Goal: Task Accomplishment & Management: Manage account settings

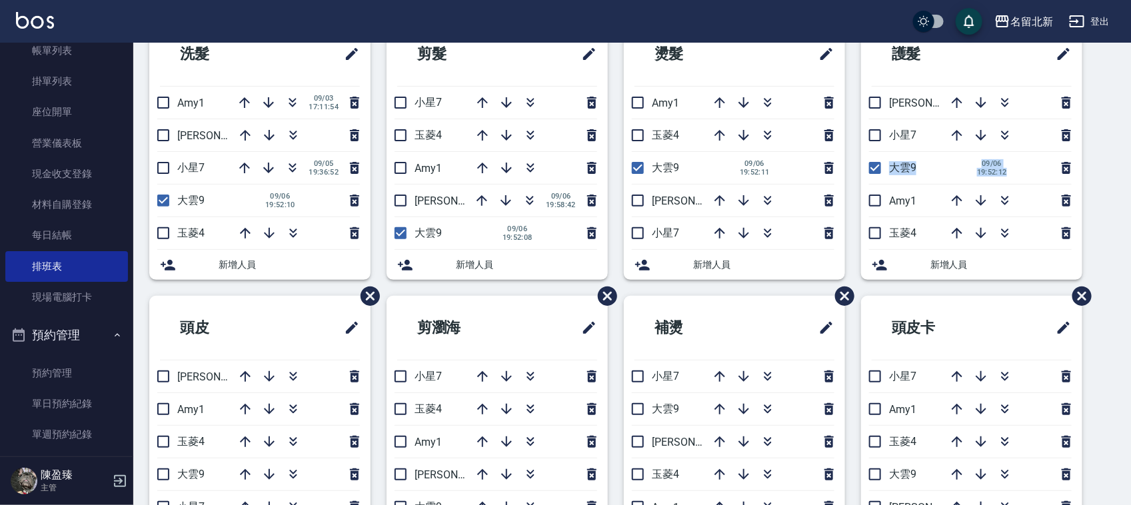
scroll to position [89, 0]
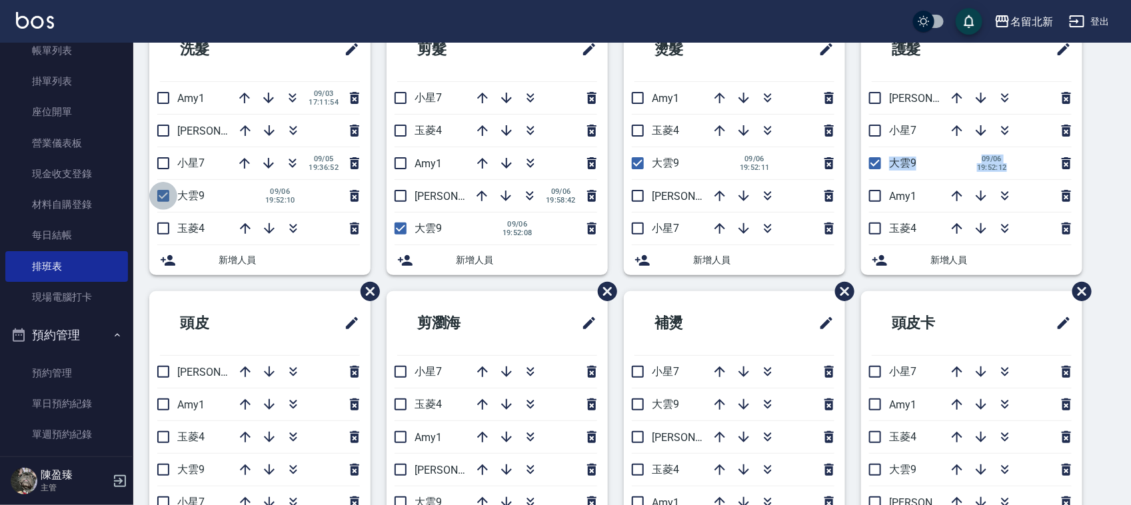
click at [164, 194] on input "checkbox" at bounding box center [163, 196] width 28 height 28
checkbox input "false"
click at [168, 132] on li "[PERSON_NAME]2" at bounding box center [259, 131] width 221 height 32
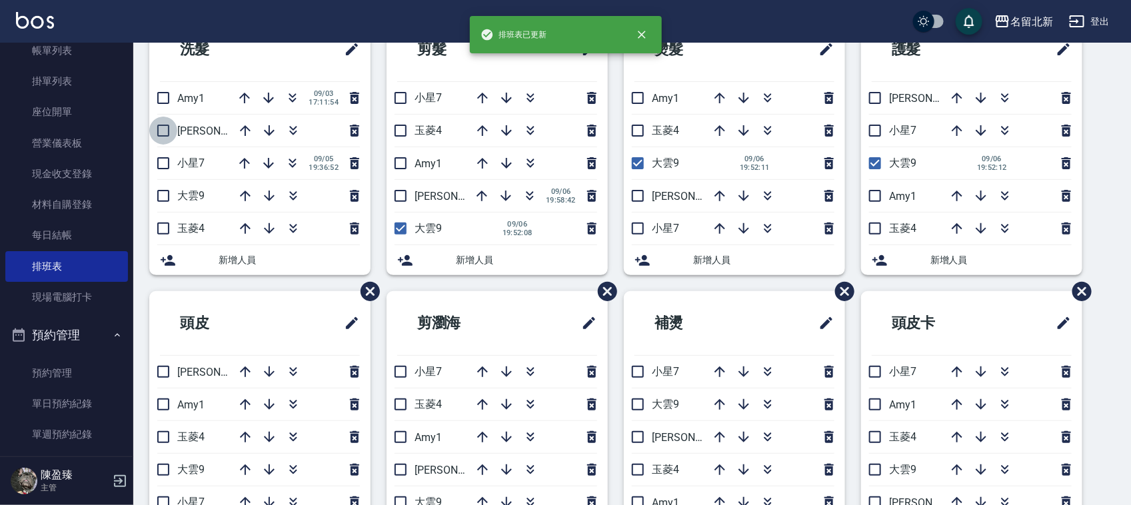
click at [165, 132] on input "checkbox" at bounding box center [163, 131] width 28 height 28
checkbox input "true"
click at [410, 201] on input "checkbox" at bounding box center [401, 196] width 28 height 28
checkbox input "true"
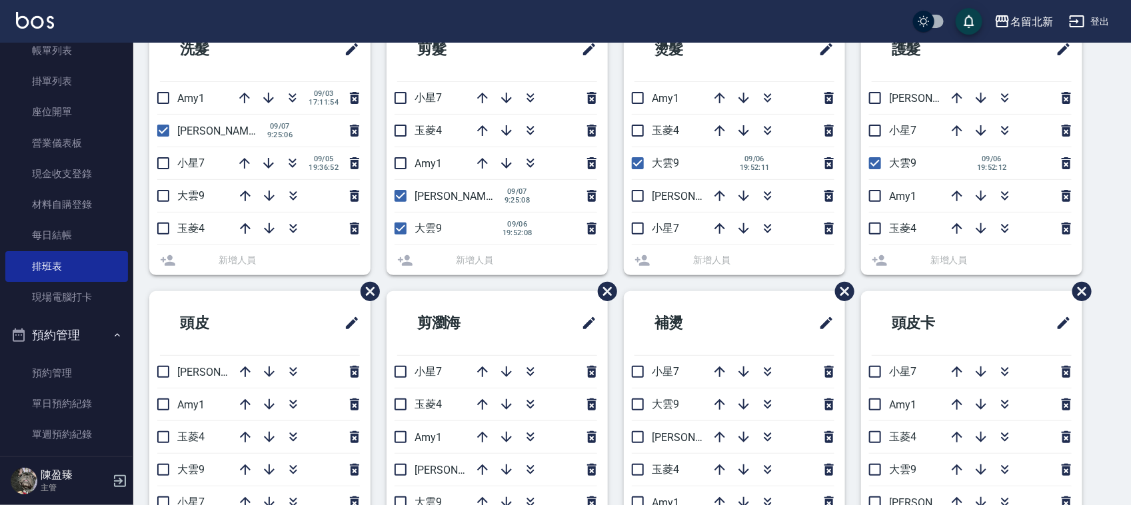
click at [407, 228] on input "checkbox" at bounding box center [401, 229] width 28 height 28
checkbox input "false"
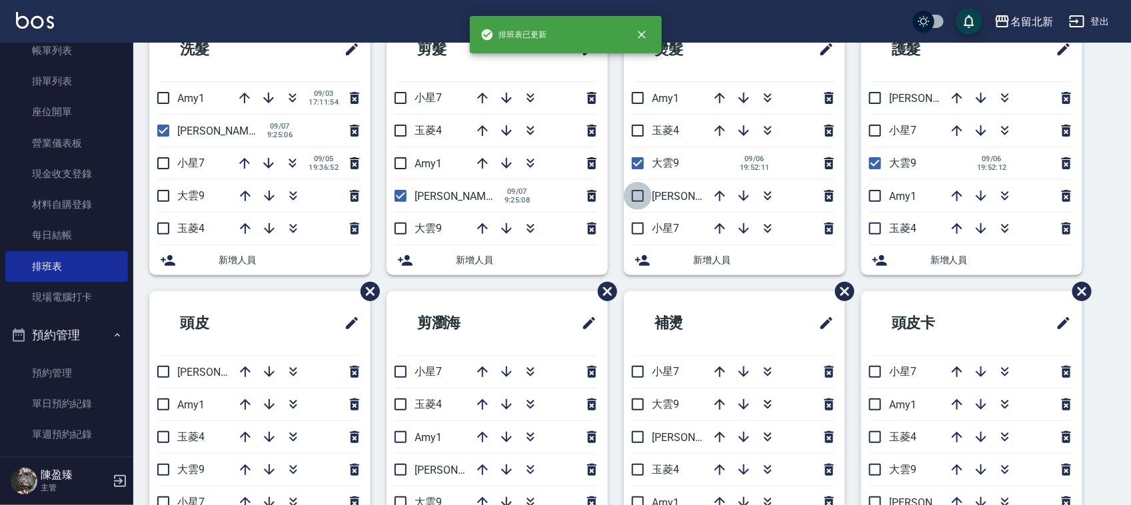
click at [646, 189] on input "checkbox" at bounding box center [638, 196] width 28 height 28
checkbox input "true"
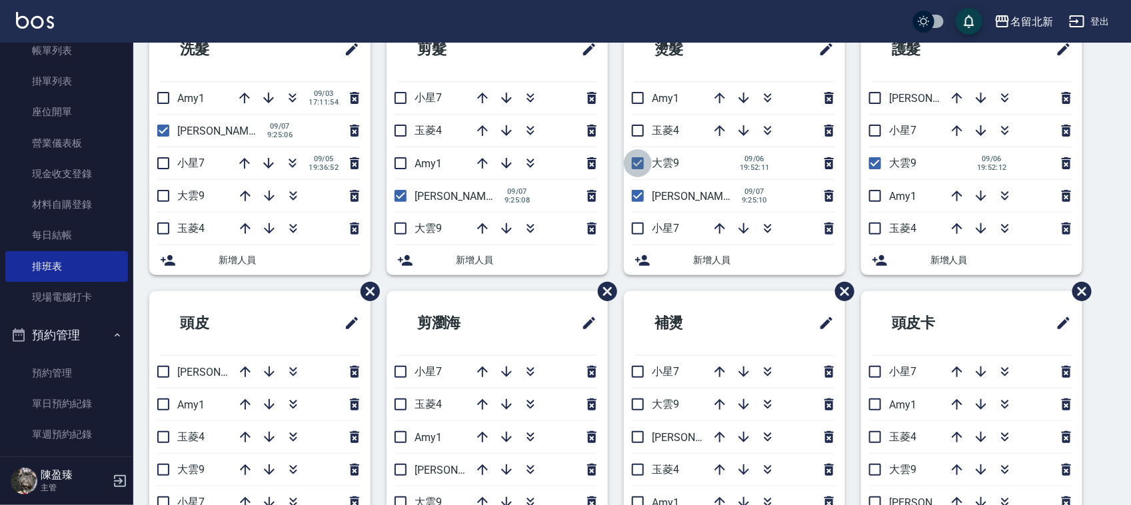
click at [637, 165] on input "checkbox" at bounding box center [638, 163] width 28 height 28
checkbox input "false"
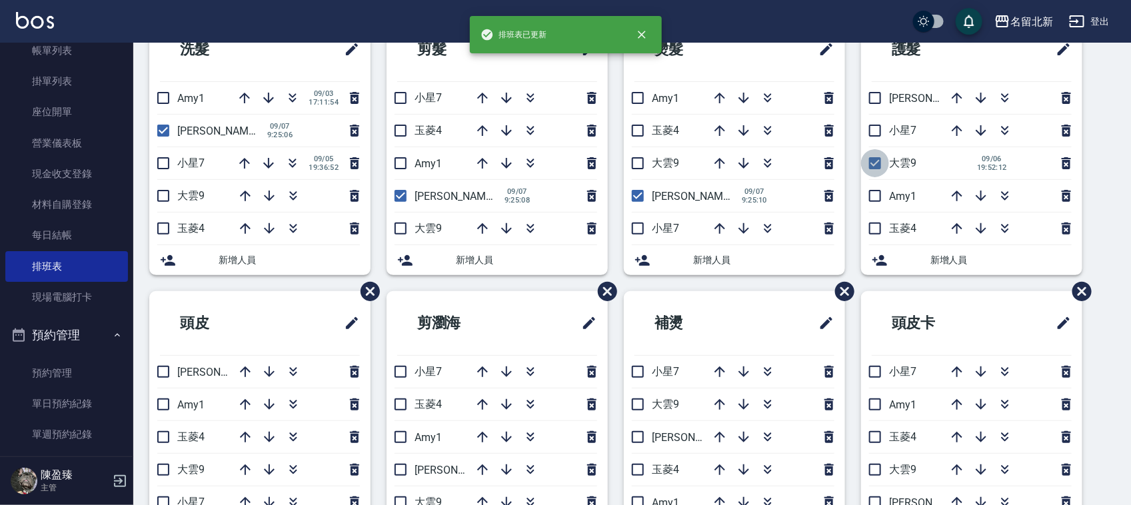
click at [886, 170] on input "checkbox" at bounding box center [875, 163] width 28 height 28
checkbox input "false"
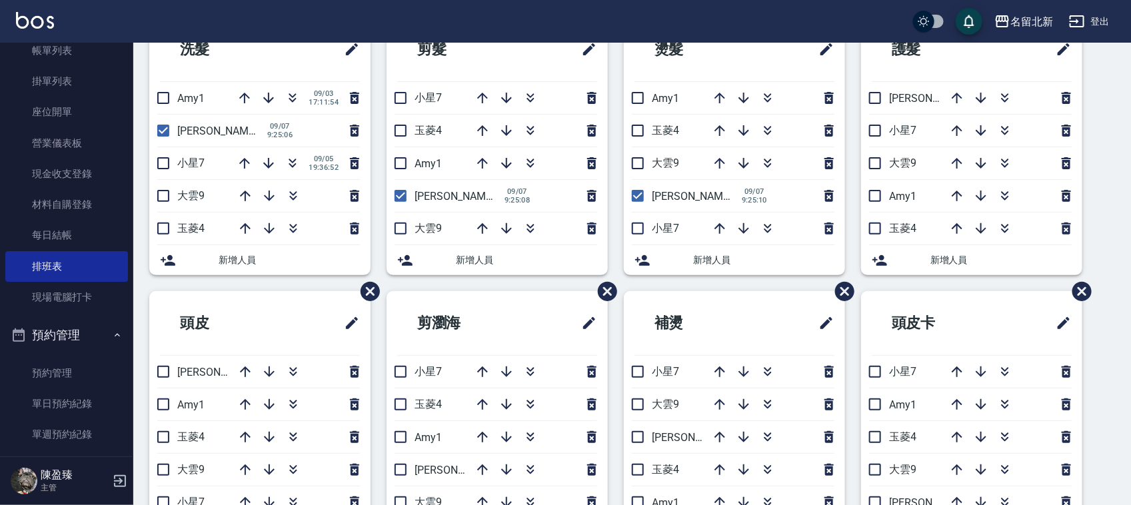
click at [870, 111] on li "[PERSON_NAME]2" at bounding box center [971, 98] width 221 height 32
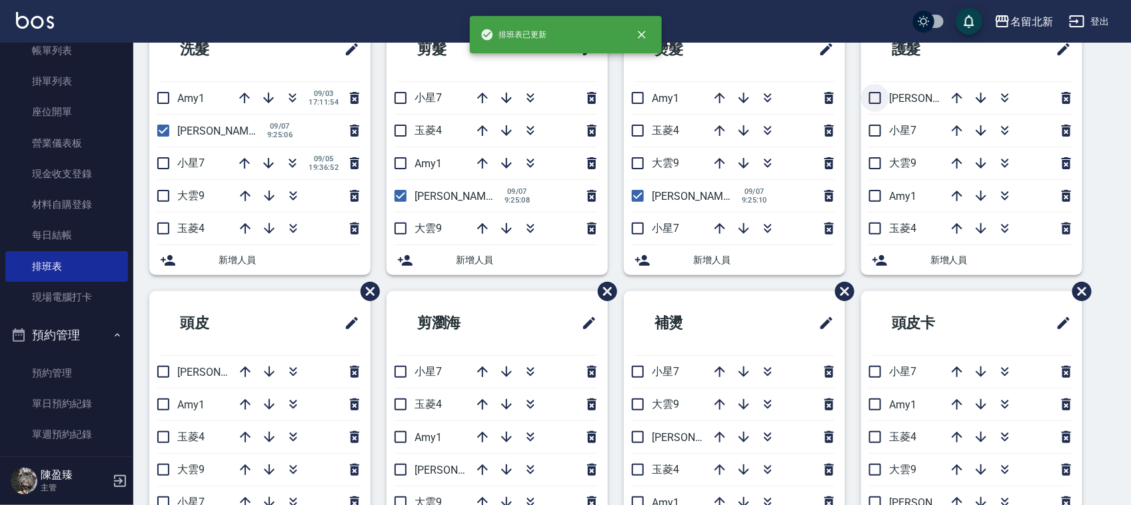
click at [871, 105] on input "checkbox" at bounding box center [875, 98] width 28 height 28
checkbox input "true"
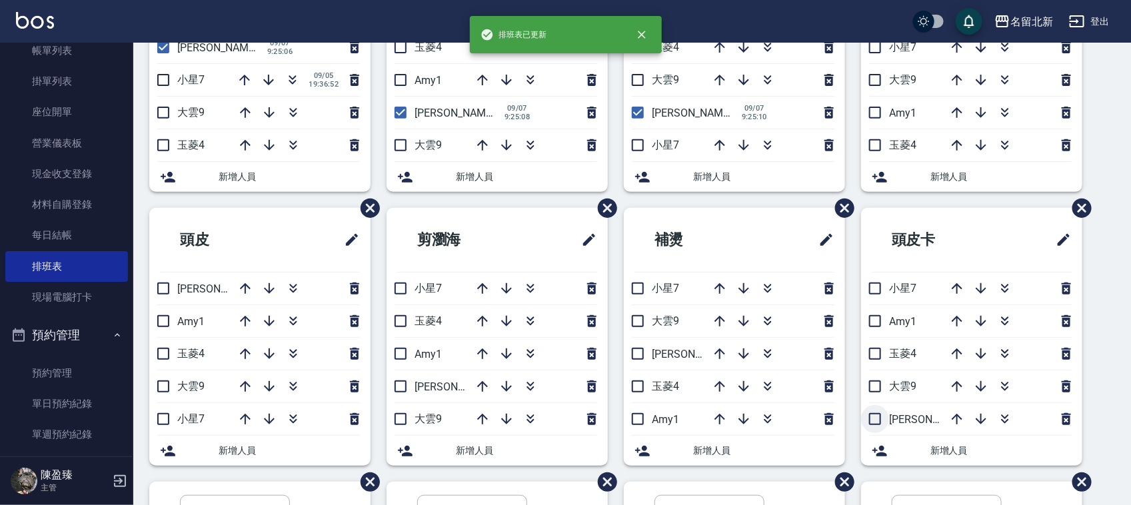
click at [875, 422] on input "checkbox" at bounding box center [875, 419] width 28 height 28
checkbox input "true"
click at [637, 355] on input "checkbox" at bounding box center [638, 354] width 28 height 28
checkbox input "true"
click at [398, 387] on input "checkbox" at bounding box center [401, 387] width 28 height 28
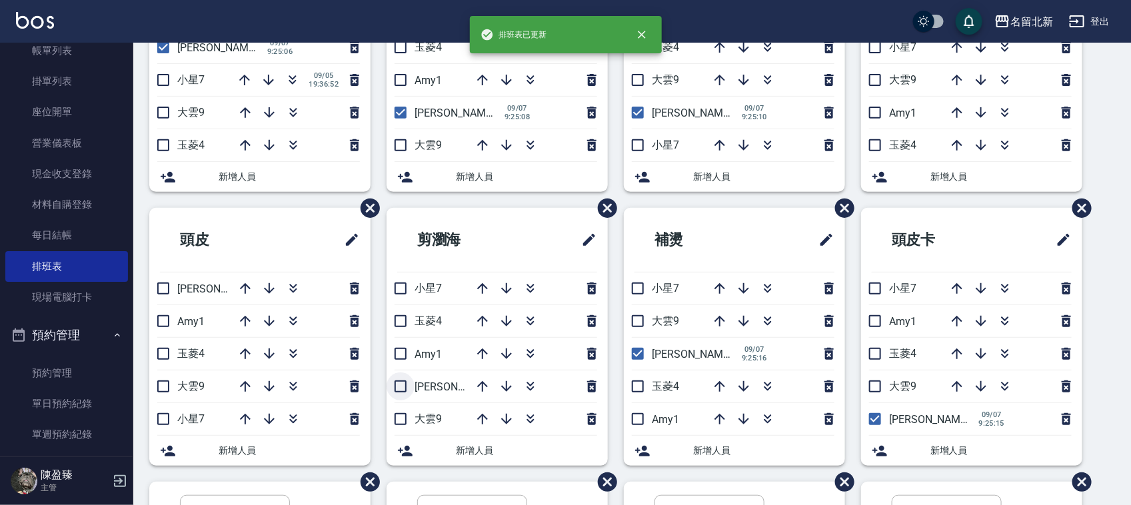
checkbox input "true"
drag, startPoint x: 160, startPoint y: 295, endPoint x: 185, endPoint y: 328, distance: 41.3
click at [160, 295] on input "checkbox" at bounding box center [163, 289] width 28 height 28
checkbox input "true"
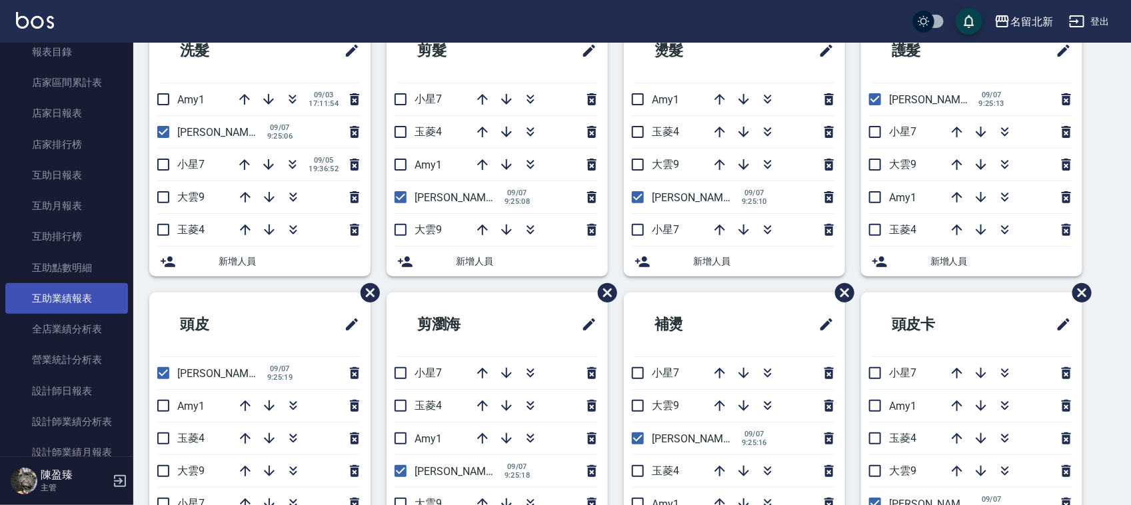
scroll to position [583, 0]
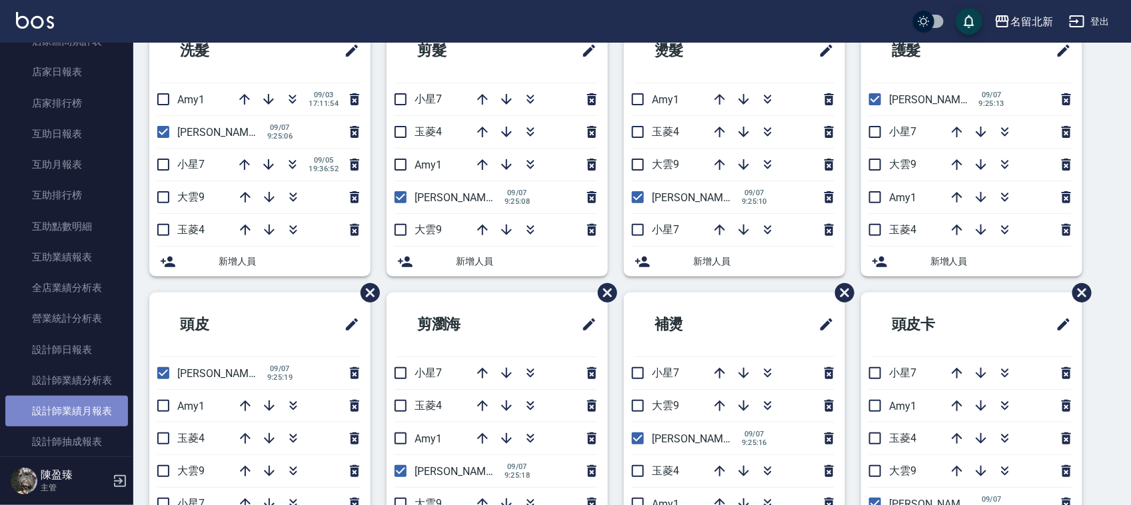
click at [95, 411] on link "設計師業績月報表" at bounding box center [66, 411] width 123 height 31
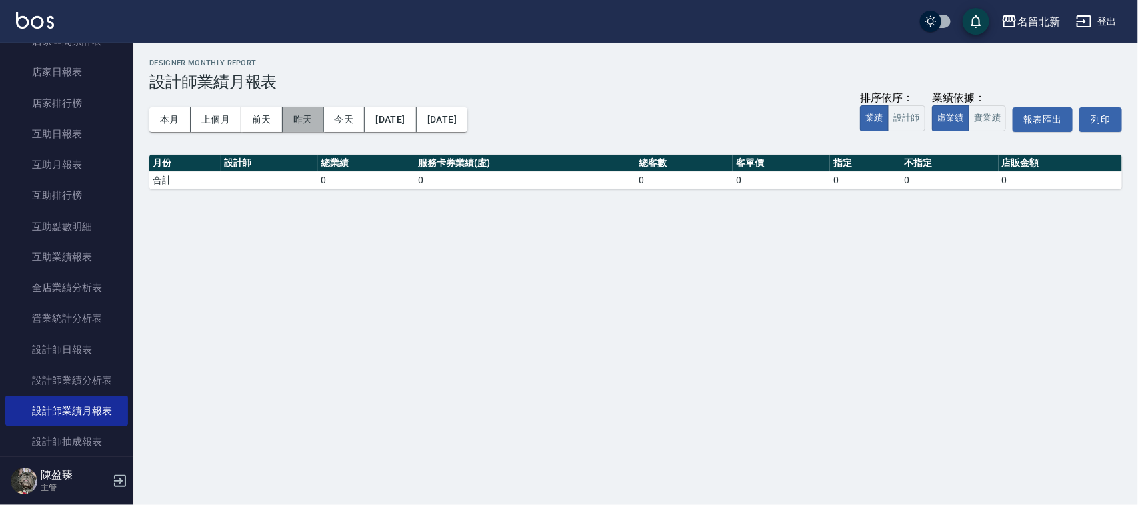
click at [307, 115] on button "昨天" at bounding box center [303, 119] width 41 height 25
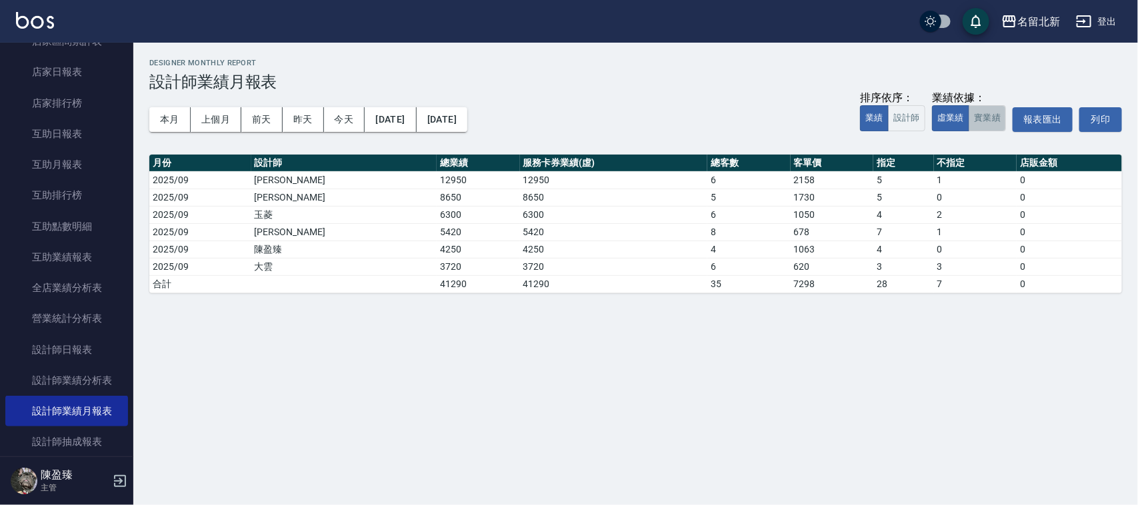
click at [984, 120] on button "實業績" at bounding box center [986, 118] width 37 height 26
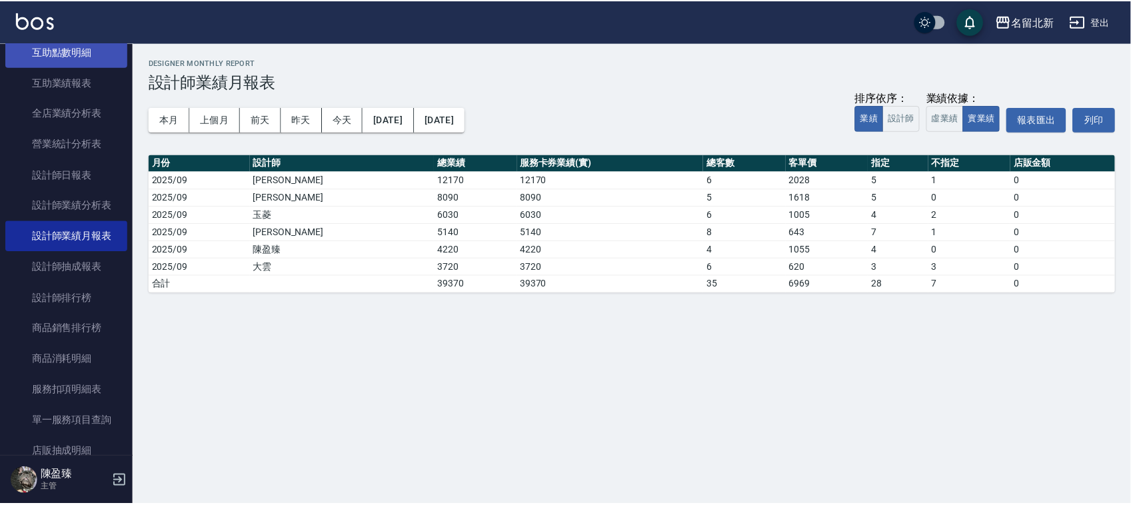
scroll to position [750, 0]
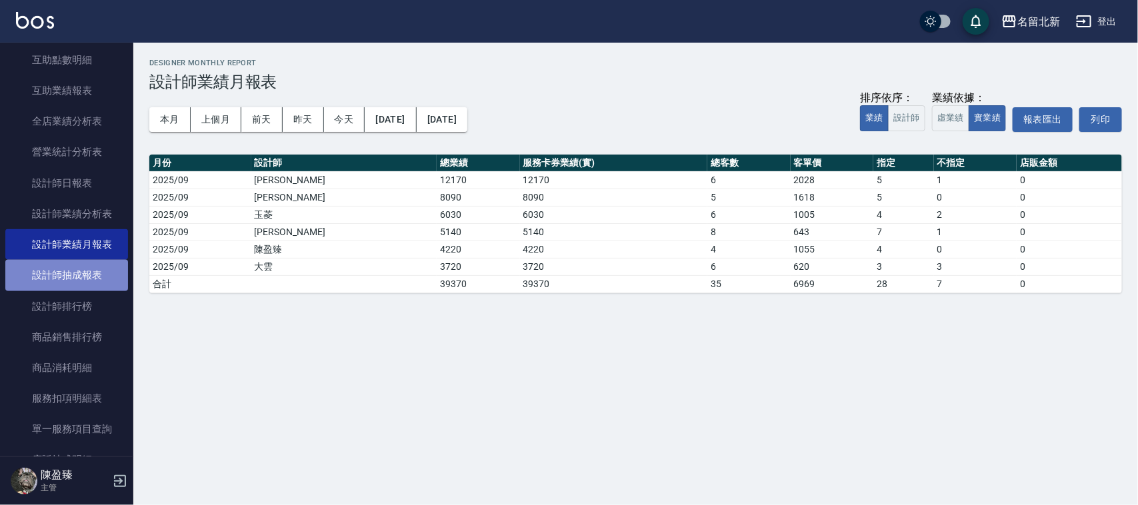
click at [90, 271] on link "設計師抽成報表" at bounding box center [66, 275] width 123 height 31
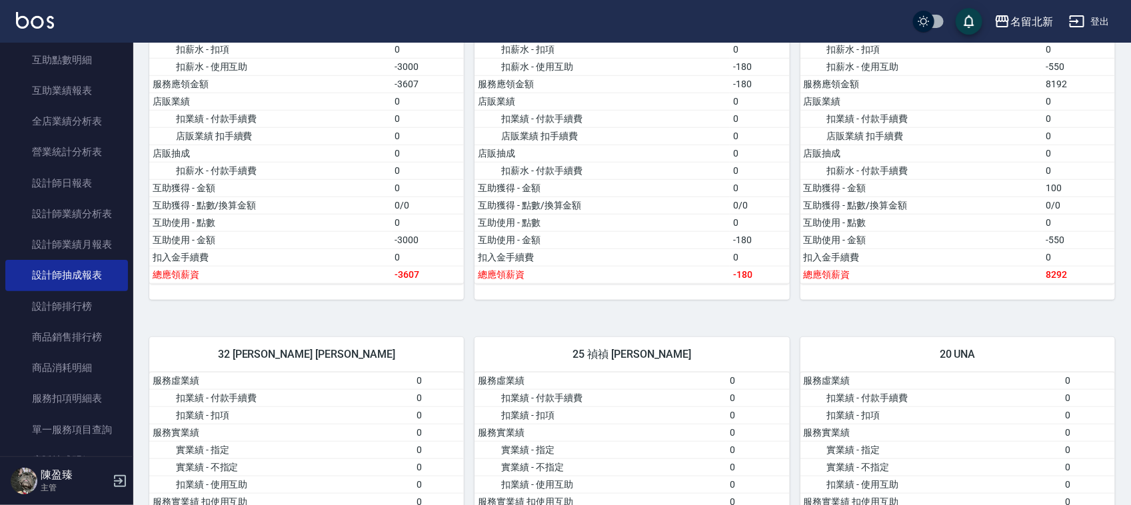
scroll to position [417, 0]
click at [87, 239] on link "設計師業績月報表" at bounding box center [66, 244] width 123 height 31
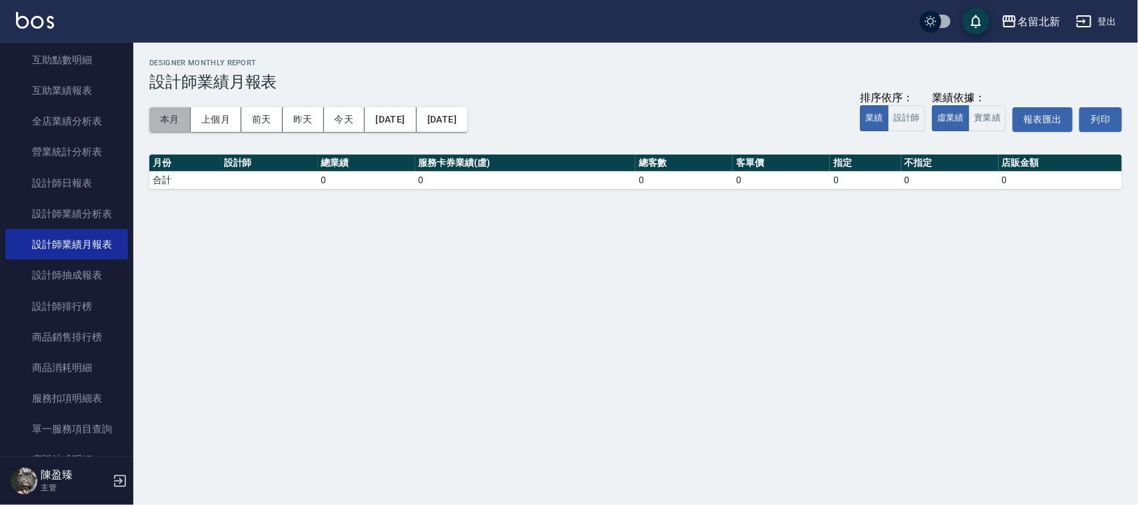
click at [162, 120] on button "本月" at bounding box center [169, 119] width 41 height 25
